Goal: Complete application form: Complete application form

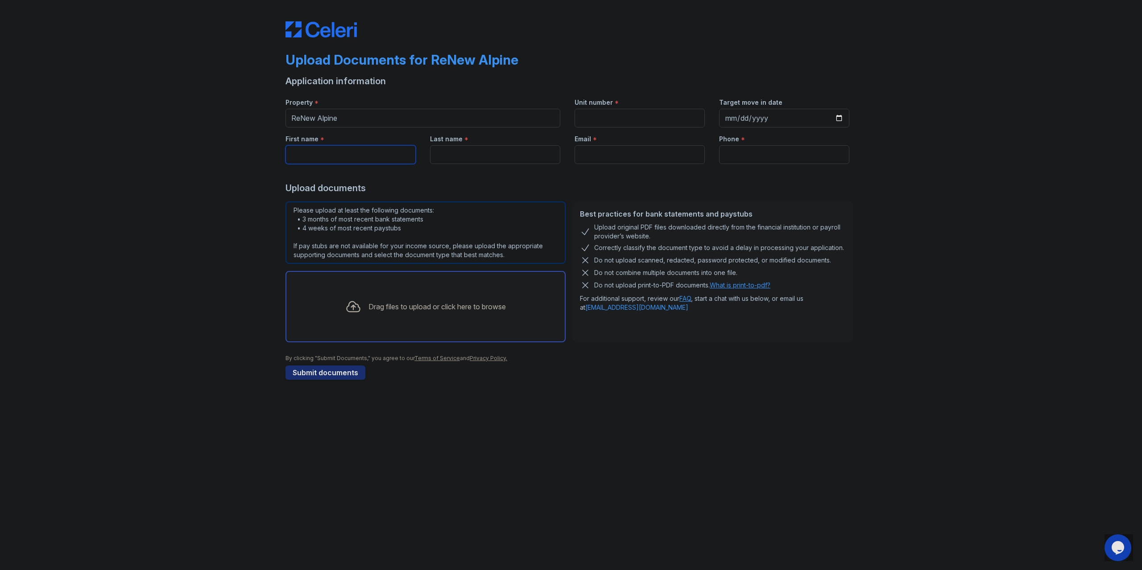
click at [338, 149] on input "First name" at bounding box center [350, 154] width 130 height 19
type input "Rachel"
type input "g"
type input "Gonsalves"
type input "[EMAIL_ADDRESS][DOMAIN_NAME]"
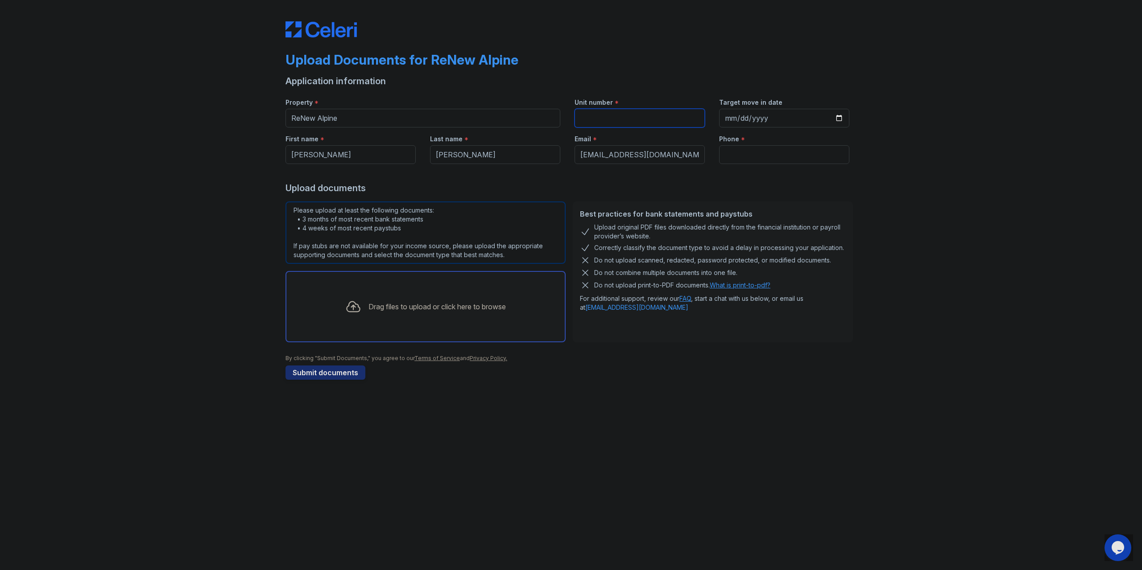
click at [636, 110] on input "Unit number" at bounding box center [639, 118] width 130 height 19
type input "1"
click at [842, 115] on input "Target move in date" at bounding box center [784, 118] width 130 height 19
type input "2025-10-01"
click at [775, 161] on input "Phone" at bounding box center [784, 154] width 130 height 19
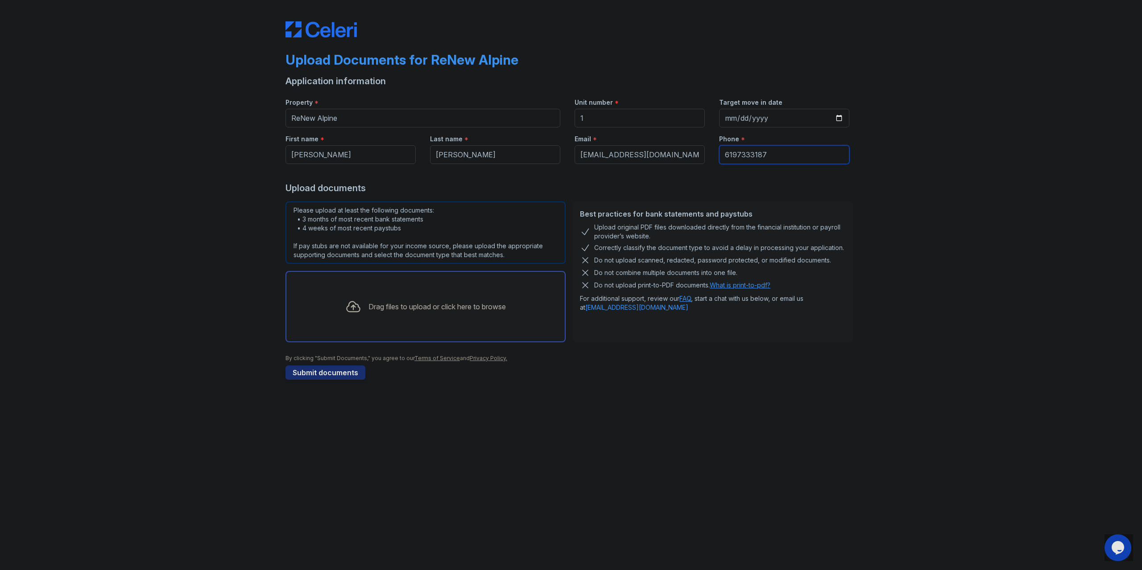
type input "6197333187"
click at [241, 297] on div "Upload Documents for ReNew Alpine Application information Property * ReNew Alpi…" at bounding box center [570, 199] width 1113 height 398
drag, startPoint x: 378, startPoint y: 155, endPoint x: 229, endPoint y: 156, distance: 148.5
click at [232, 156] on div "Upload Documents for ReNew Alpine Application information Property * ReNew Alpi…" at bounding box center [570, 199] width 1113 height 398
type input "Kenneth"
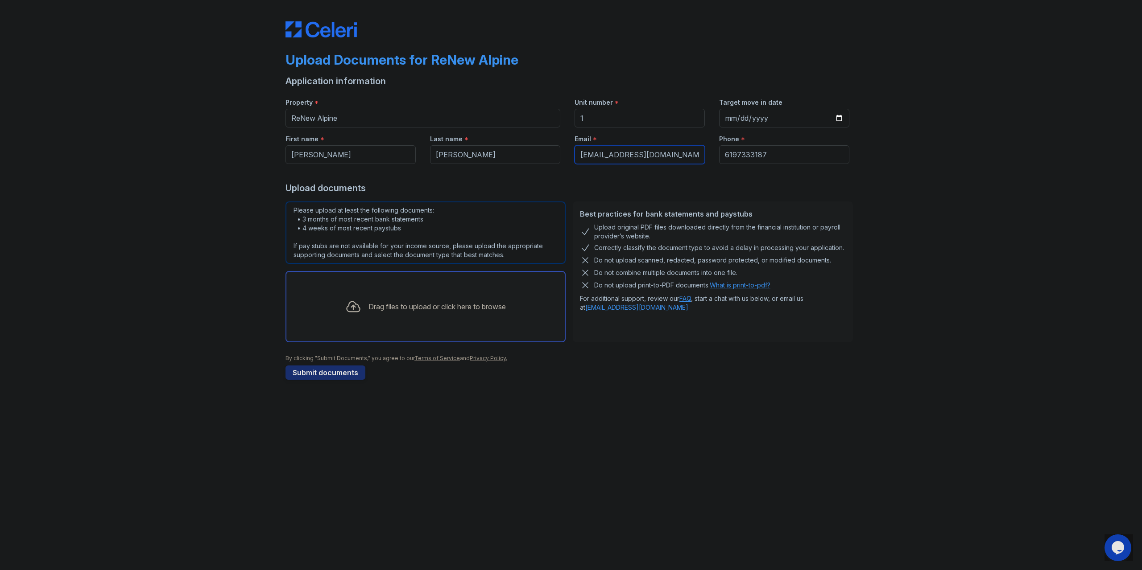
drag, startPoint x: 687, startPoint y: 153, endPoint x: 408, endPoint y: 146, distance: 279.3
click at [434, 140] on div "First name * Kenneth Last name * Gonsalves Email * rcunningham97@outlook.com Ph…" at bounding box center [567, 146] width 578 height 37
type input "volthrexe@gmail.com"
type input "8588448187"
click at [220, 231] on div "Upload Documents for ReNew Alpine Application information Property * ReNew Alpi…" at bounding box center [570, 199] width 1113 height 398
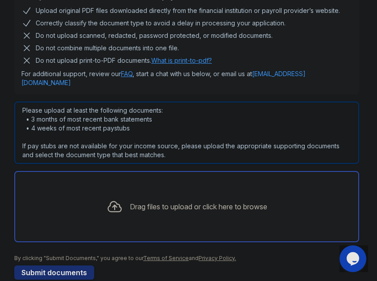
scroll to position [223, 0]
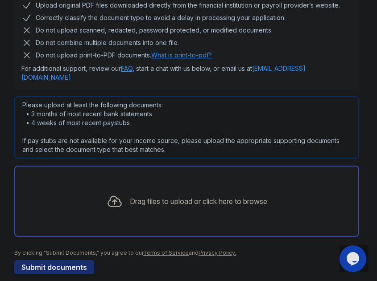
click at [7, 153] on main "Upload Documents for ReNew Alpine Application information Property * ReNew Alpi…" at bounding box center [188, 140] width 377 height 281
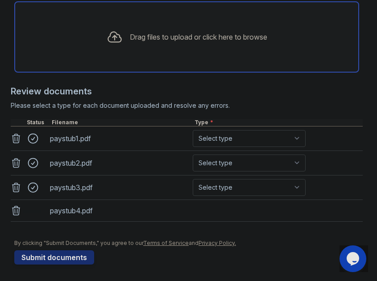
scroll to position [417, 0]
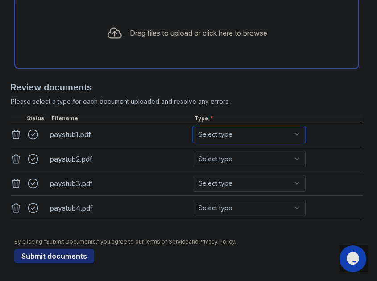
click at [264, 138] on select "Select type Paystub Bank Statement Offer Letter Tax Documents Benefit Award Let…" at bounding box center [249, 134] width 113 height 17
select select "paystub"
click at [193, 128] on select "Select type Paystub Bank Statement Offer Letter Tax Documents Benefit Award Let…" at bounding box center [249, 134] width 113 height 17
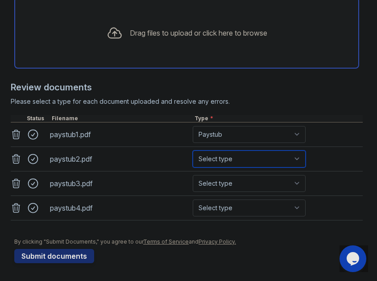
click at [254, 164] on select "Select type Paystub Bank Statement Offer Letter Tax Documents Benefit Award Let…" at bounding box center [249, 159] width 113 height 17
select select "paystub"
click at [193, 153] on select "Select type Paystub Bank Statement Offer Letter Tax Documents Benefit Award Let…" at bounding box center [249, 159] width 113 height 17
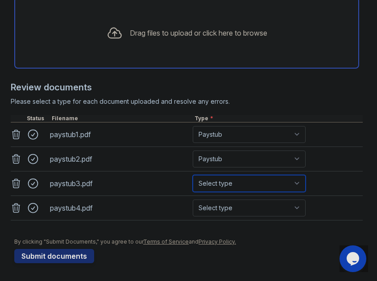
click at [247, 183] on select "Select type Paystub Bank Statement Offer Letter Tax Documents Benefit Award Let…" at bounding box center [249, 183] width 113 height 17
select select "paystub"
click at [193, 178] on select "Select type Paystub Bank Statement Offer Letter Tax Documents Benefit Award Let…" at bounding box center [249, 183] width 113 height 17
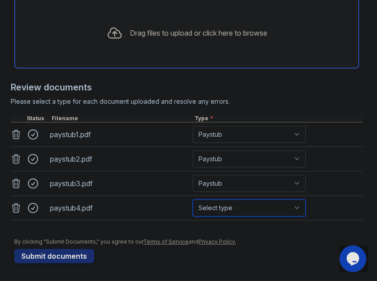
click at [241, 206] on select "Select type Paystub Bank Statement Offer Letter Tax Documents Benefit Award Let…" at bounding box center [249, 208] width 113 height 17
select select "paystub"
click at [193, 202] on select "Select type Paystub Bank Statement Offer Letter Tax Documents Benefit Award Let…" at bounding box center [249, 208] width 113 height 17
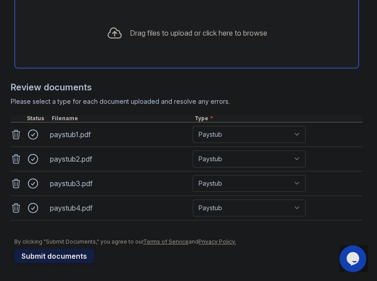
click at [68, 260] on button "Submit documents" at bounding box center [54, 256] width 80 height 14
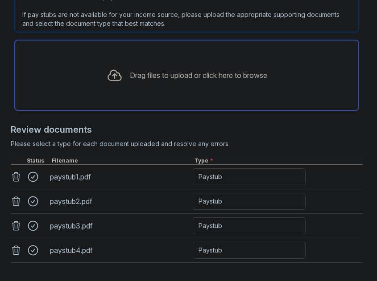
scroll to position [473, 0]
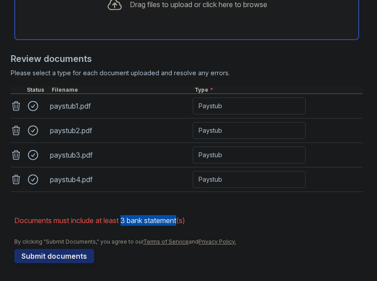
drag, startPoint x: 126, startPoint y: 219, endPoint x: 184, endPoint y: 217, distance: 57.5
click at [184, 217] on li "Documents must include at least 3 bank statement(s)" at bounding box center [188, 221] width 348 height 18
click at [209, 220] on li "Documents must include at least 3 bank statement(s)" at bounding box center [188, 221] width 348 height 18
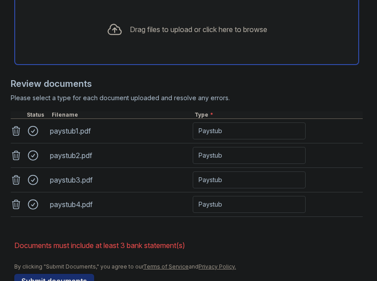
scroll to position [384, 0]
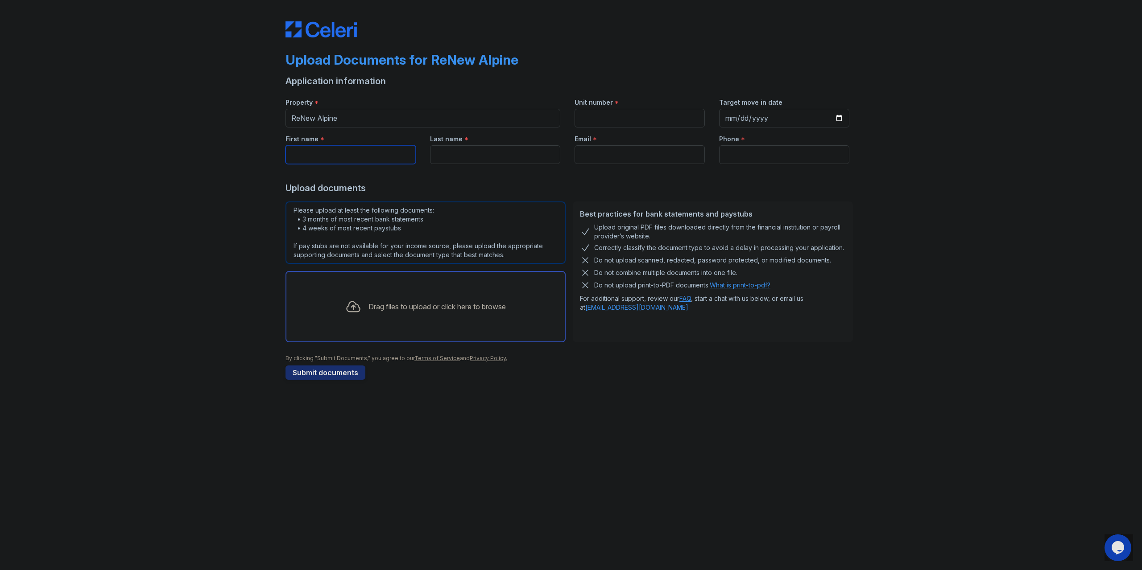
click at [374, 151] on input "First name" at bounding box center [350, 154] width 130 height 19
type input "Kenneth"
type input "Gonsalves"
type input "8588448187"
click at [667, 156] on input "Email" at bounding box center [639, 154] width 130 height 19
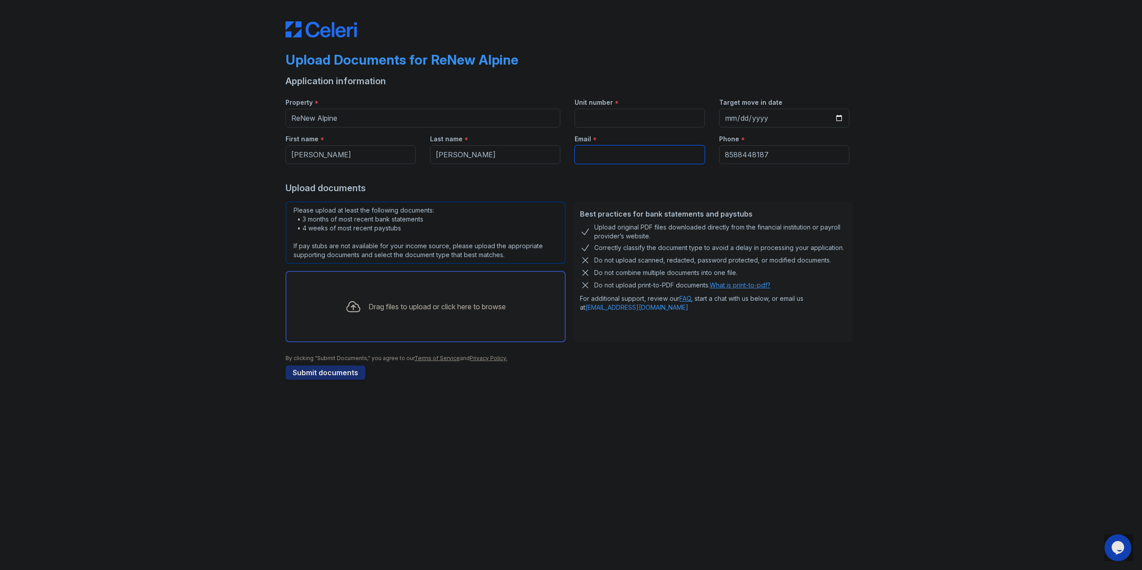
type input "ksgonsalves98@gmail.com"
click at [631, 120] on input "Unit number" at bounding box center [639, 118] width 130 height 19
type input "1"
click at [906, 198] on div "Upload Documents for ReNew Alpine Application information Property * ReNew Alpi…" at bounding box center [570, 199] width 1113 height 398
drag, startPoint x: 683, startPoint y: 154, endPoint x: 450, endPoint y: 144, distance: 233.9
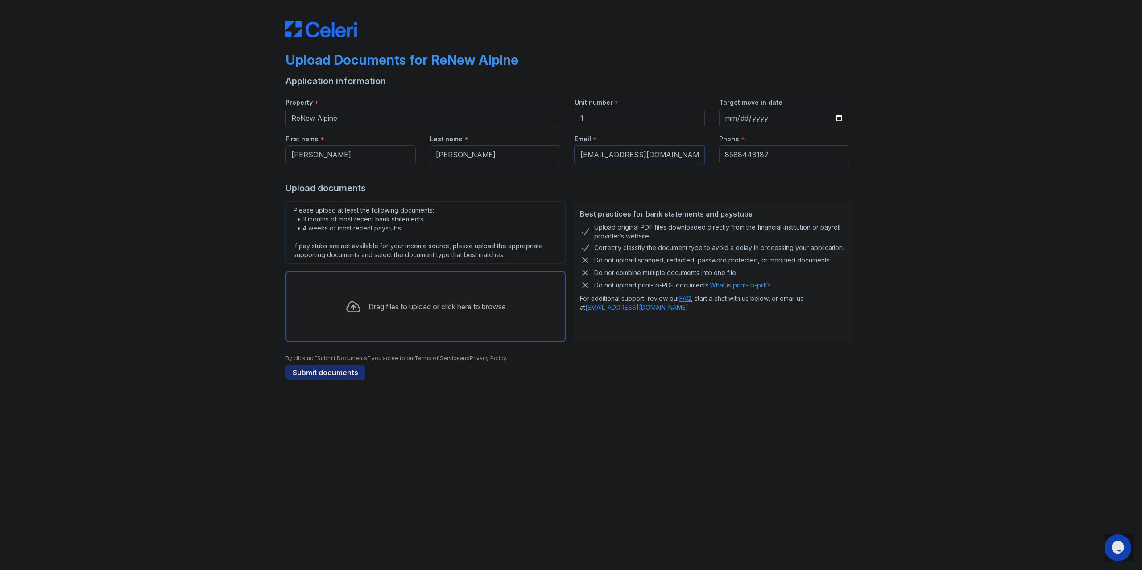
click at [450, 144] on div "First name * Kenneth Last name * Gonsalves Email * ksgonsalves98@gmail.com Phon…" at bounding box center [567, 146] width 578 height 37
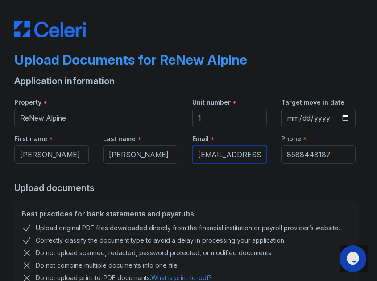
type input "volthrexe@gmail.com"
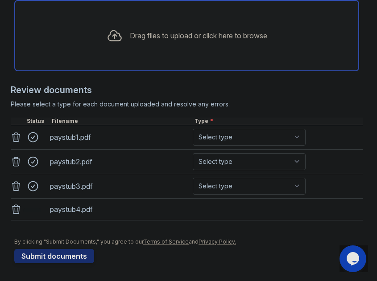
scroll to position [417, 0]
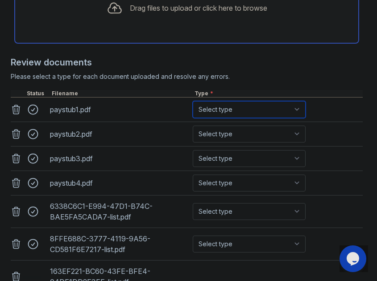
click at [270, 118] on select "Select type Paystub Bank Statement Offer Letter Tax Documents Benefit Award Let…" at bounding box center [249, 109] width 113 height 17
select select "paystub"
click at [193, 118] on select "Select type Paystub Bank Statement Offer Letter Tax Documents Benefit Award Let…" at bounding box center [249, 109] width 113 height 17
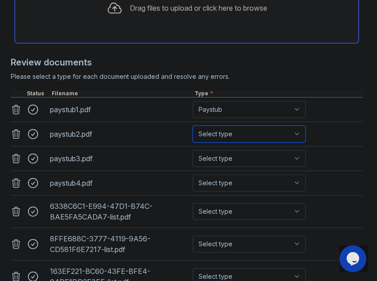
click at [262, 143] on select "Select type Paystub Bank Statement Offer Letter Tax Documents Benefit Award Let…" at bounding box center [249, 134] width 113 height 17
select select "paystub"
click at [193, 143] on select "Select type Paystub Bank Statement Offer Letter Tax Documents Benefit Award Let…" at bounding box center [249, 134] width 113 height 17
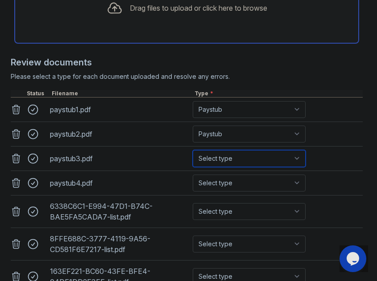
click at [270, 167] on select "Select type Paystub Bank Statement Offer Letter Tax Documents Benefit Award Let…" at bounding box center [249, 158] width 113 height 17
select select "paystub"
click at [193, 167] on select "Select type Paystub Bank Statement Offer Letter Tax Documents Benefit Award Let…" at bounding box center [249, 158] width 113 height 17
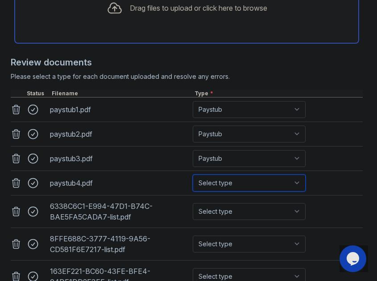
click at [243, 192] on select "Select type Paystub Bank Statement Offer Letter Tax Documents Benefit Award Let…" at bounding box center [249, 183] width 113 height 17
select select "paystub"
click at [193, 192] on select "Select type Paystub Bank Statement Offer Letter Tax Documents Benefit Award Let…" at bounding box center [249, 183] width 113 height 17
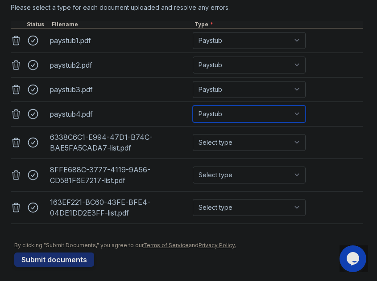
scroll to position [506, 0]
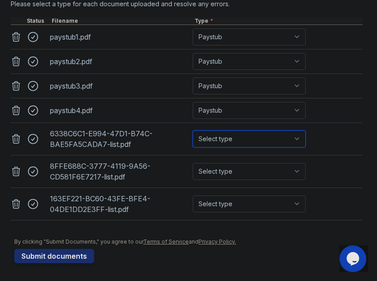
click at [256, 148] on select "Select type Paystub Bank Statement Offer Letter Tax Documents Benefit Award Let…" at bounding box center [249, 139] width 113 height 17
select select "bank_statement"
click at [193, 141] on select "Select type Paystub Bank Statement Offer Letter Tax Documents Benefit Award Let…" at bounding box center [249, 139] width 113 height 17
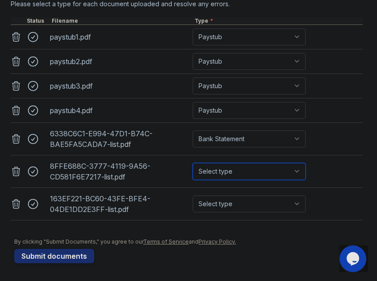
drag, startPoint x: 256, startPoint y: 181, endPoint x: 254, endPoint y: 190, distance: 9.1
click at [256, 180] on select "Select type Paystub Bank Statement Offer Letter Tax Documents Benefit Award Let…" at bounding box center [249, 171] width 113 height 17
select select "bank_statement"
click at [193, 174] on select "Select type Paystub Bank Statement Offer Letter Tax Documents Benefit Award Let…" at bounding box center [249, 171] width 113 height 17
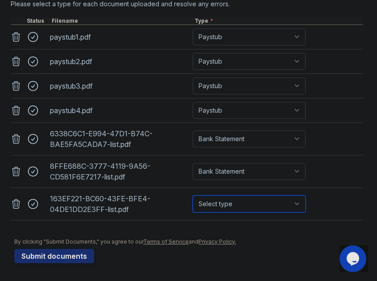
click at [248, 209] on select "Select type Paystub Bank Statement Offer Letter Tax Documents Benefit Award Let…" at bounding box center [249, 204] width 113 height 17
select select "bank_statement"
click at [193, 206] on select "Select type Paystub Bank Statement Offer Letter Tax Documents Benefit Award Let…" at bounding box center [249, 204] width 113 height 17
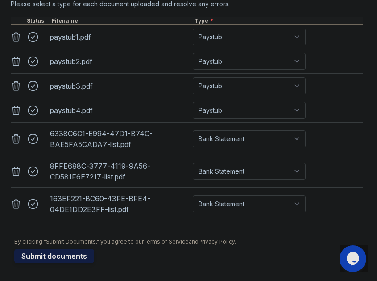
click at [43, 264] on button "Submit documents" at bounding box center [54, 256] width 80 height 14
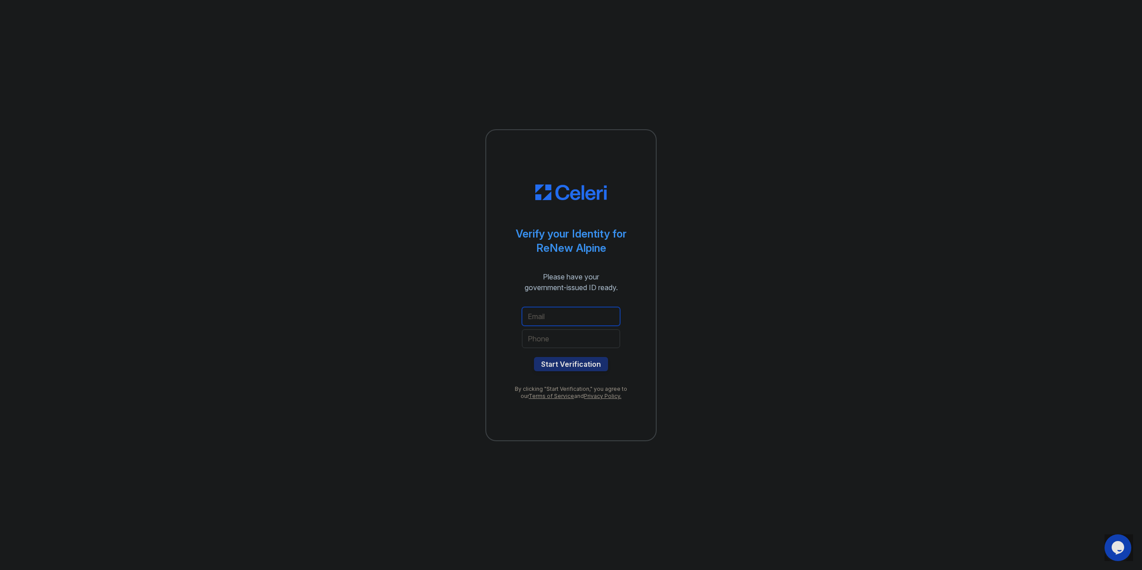
click at [591, 316] on input "email" at bounding box center [571, 316] width 98 height 19
type input "volthrexe@gmail.com"
type input "8588448187"
click at [581, 363] on button "Start Verification" at bounding box center [571, 364] width 74 height 14
click at [597, 317] on input "email" at bounding box center [571, 316] width 98 height 19
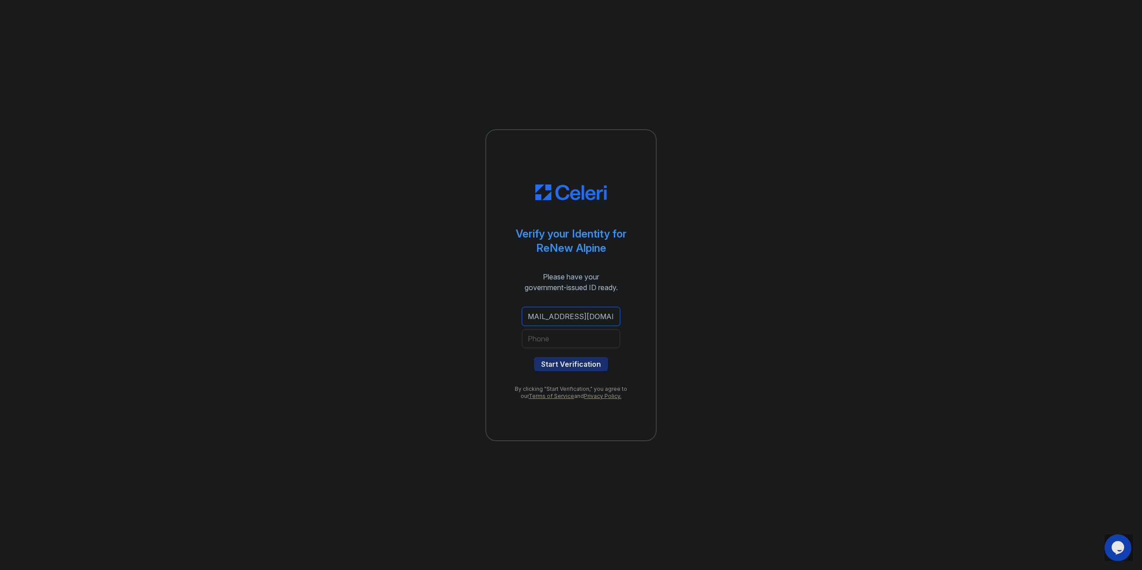
scroll to position [0, 13]
type input "[EMAIL_ADDRESS][DOMAIN_NAME]"
type input "6197333187"
click at [568, 359] on button "Start Verification" at bounding box center [571, 364] width 74 height 14
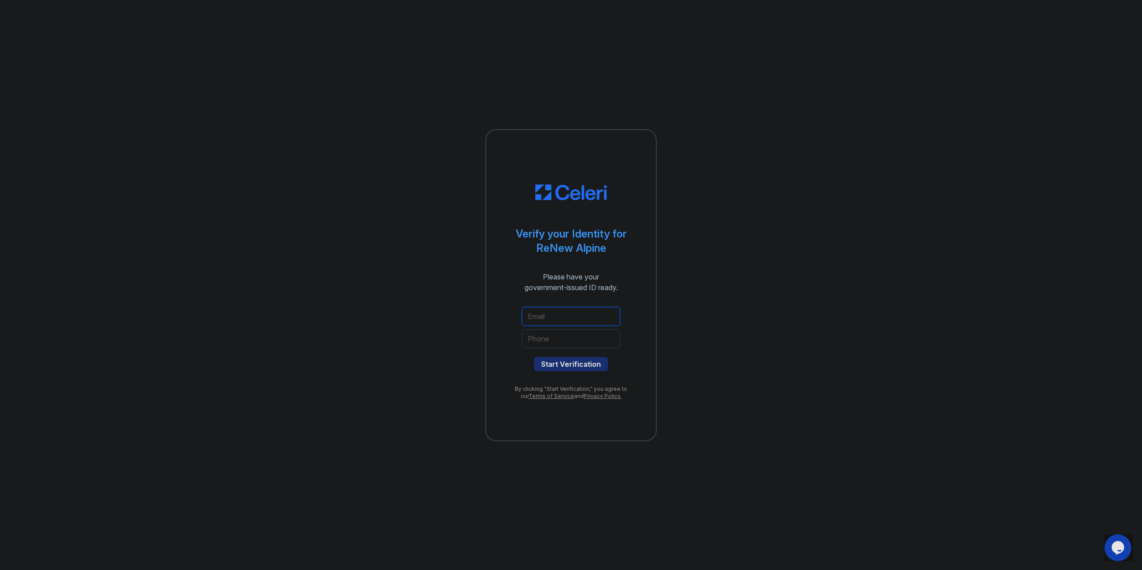
click at [559, 318] on input "email" at bounding box center [571, 316] width 98 height 19
type input "[EMAIL_ADDRESS][DOMAIN_NAME]"
type input "6196091246"
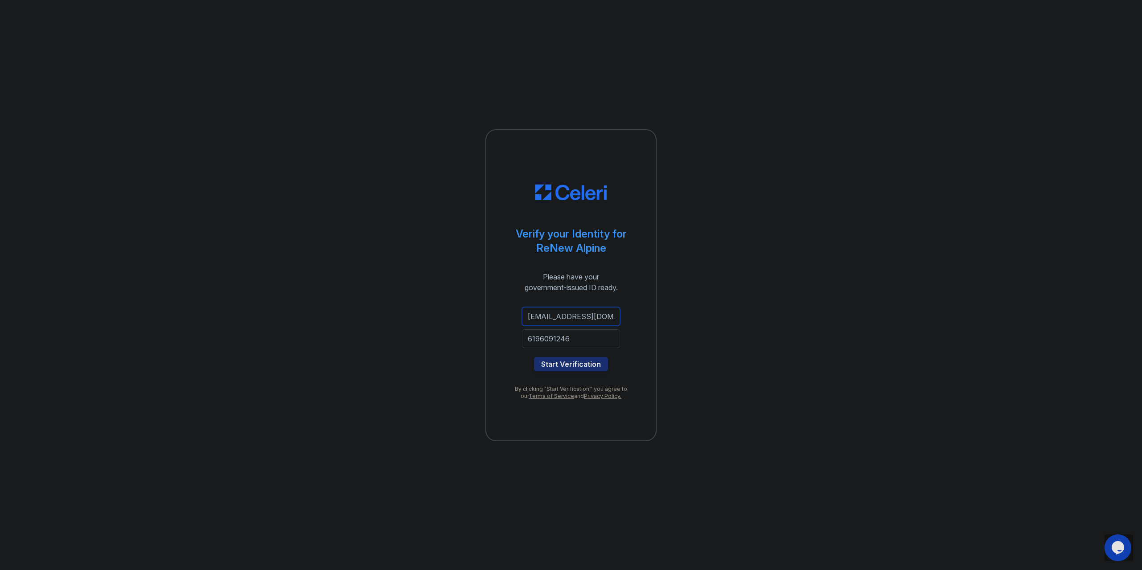
scroll to position [0, 8]
drag, startPoint x: 570, startPoint y: 314, endPoint x: 645, endPoint y: 325, distance: 76.7
click at [645, 325] on div "Verify your Identity for ReNew Alpine Please have your government-issued ID rea…" at bounding box center [570, 285] width 171 height 312
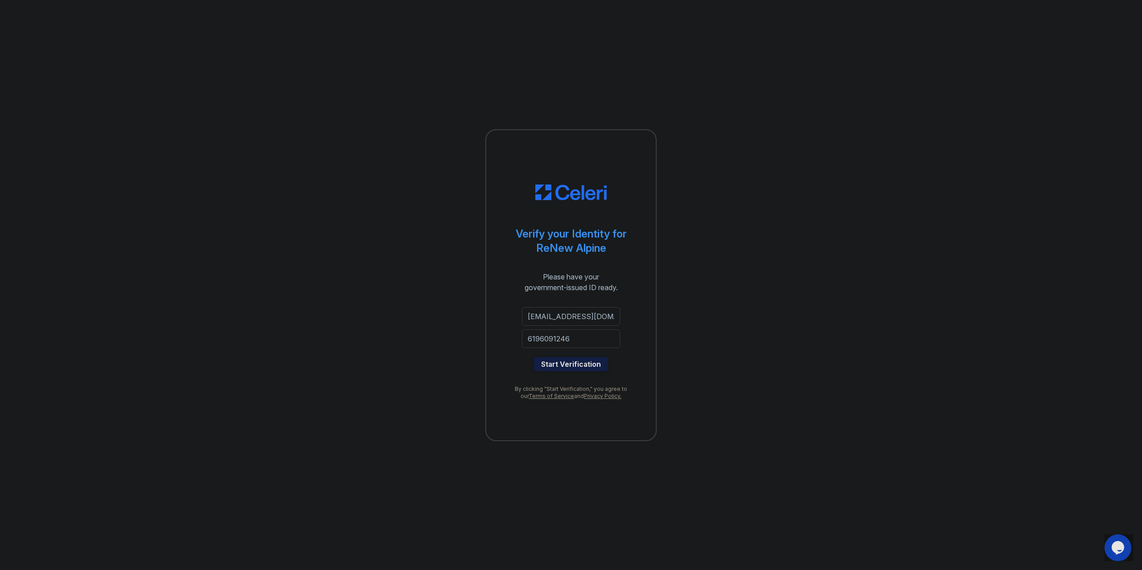
click at [583, 365] on button "Start Verification" at bounding box center [571, 364] width 74 height 14
